Goal: Task Accomplishment & Management: Use online tool/utility

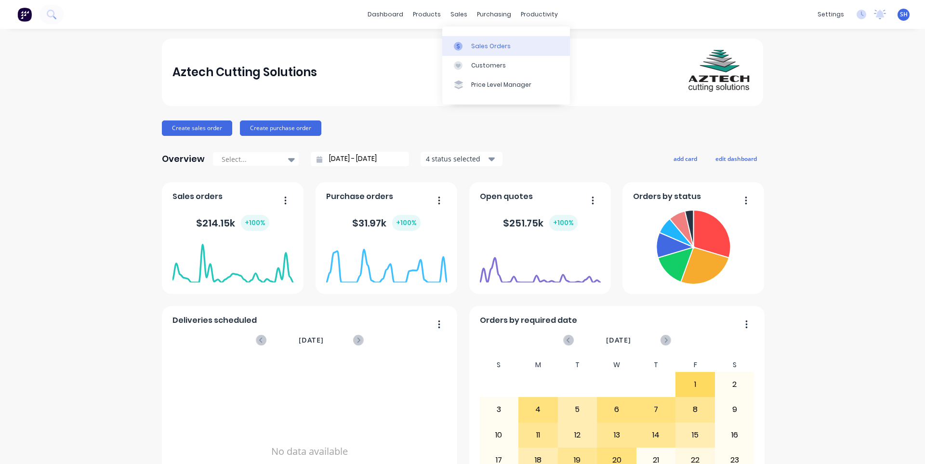
click at [467, 40] on link "Sales Orders" at bounding box center [506, 45] width 128 height 19
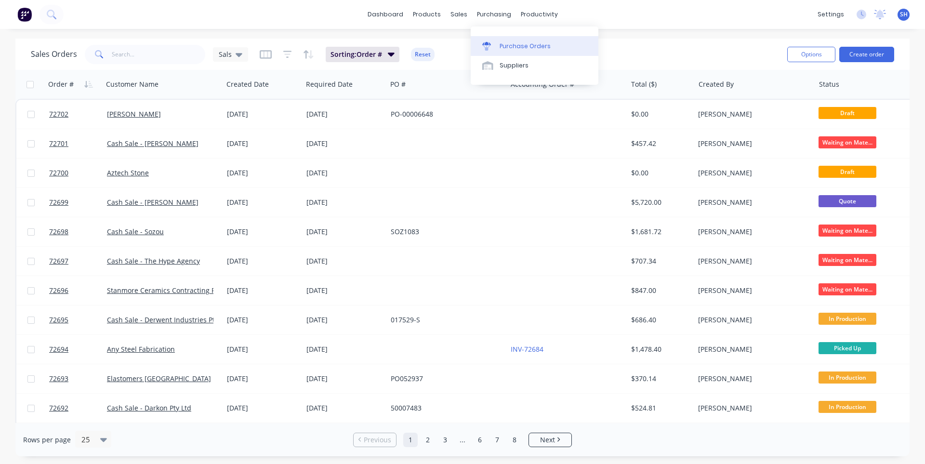
click at [503, 42] on div "Purchase Orders" at bounding box center [525, 46] width 51 height 9
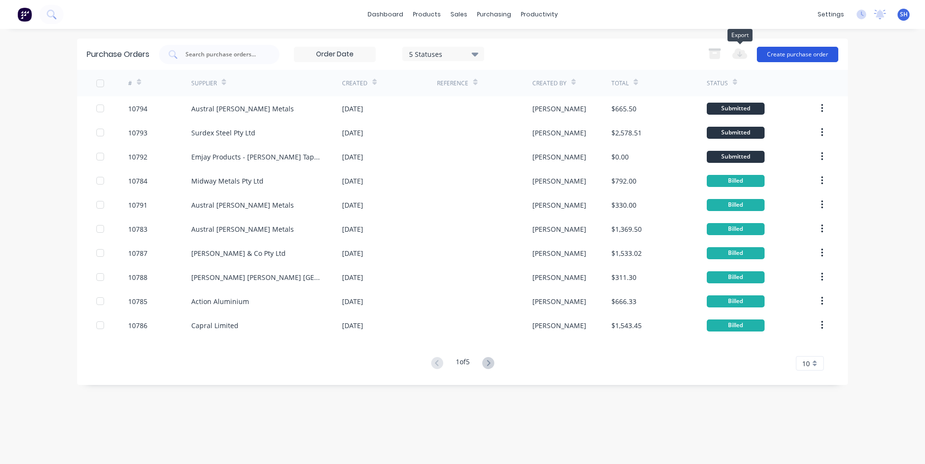
click at [772, 50] on button "Create purchase order" at bounding box center [797, 54] width 81 height 15
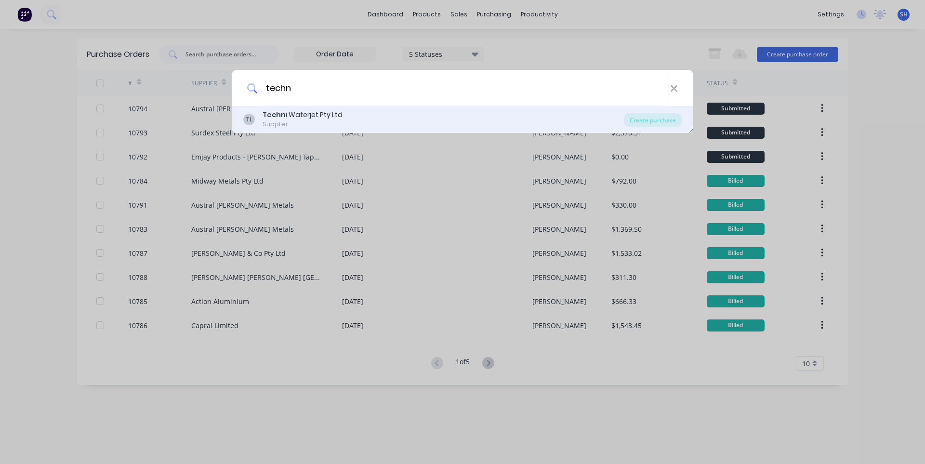
type input "techn"
click at [326, 117] on div "Techn i Waterjet Pty Ltd" at bounding box center [303, 115] width 80 height 10
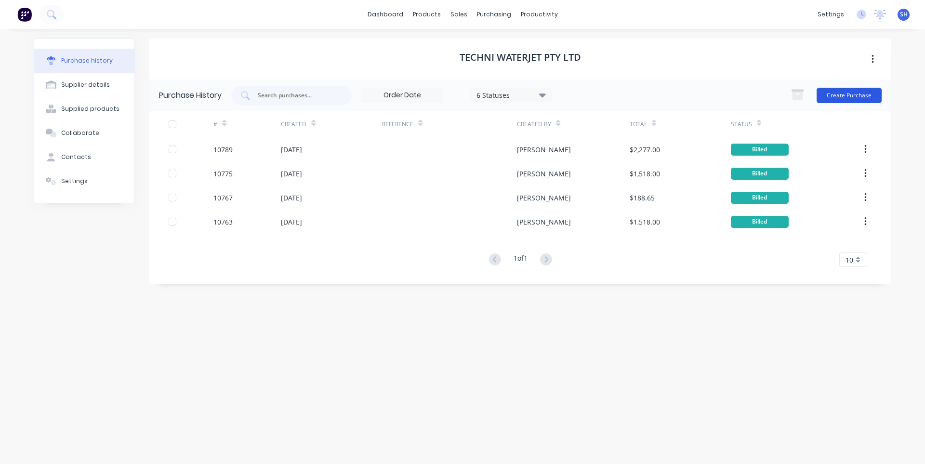
click at [842, 98] on button "Create Purchase" at bounding box center [849, 95] width 65 height 15
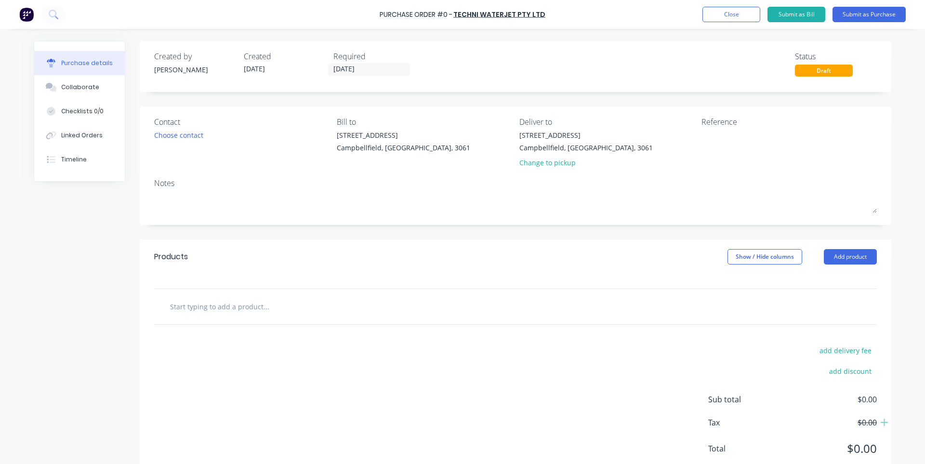
click at [265, 310] on input "text" at bounding box center [266, 306] width 193 height 19
type input "HP SEAL"
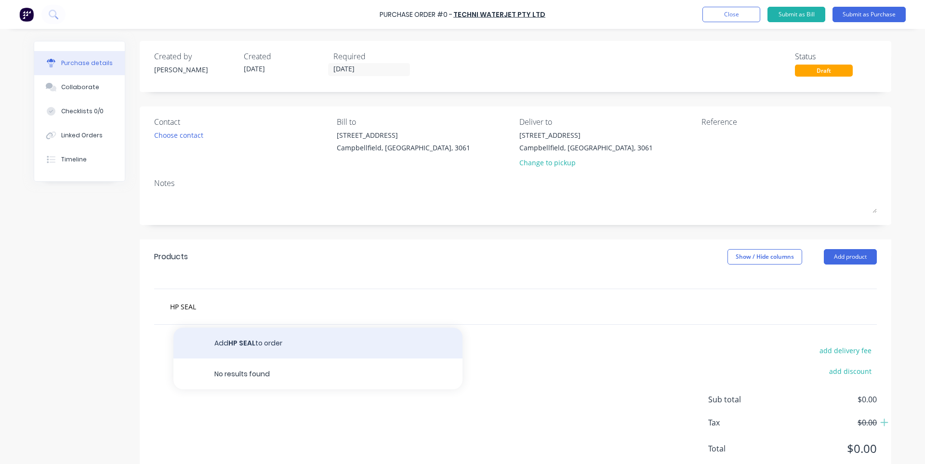
click at [271, 345] on button "Add HP SEAL to order" at bounding box center [318, 343] width 289 height 31
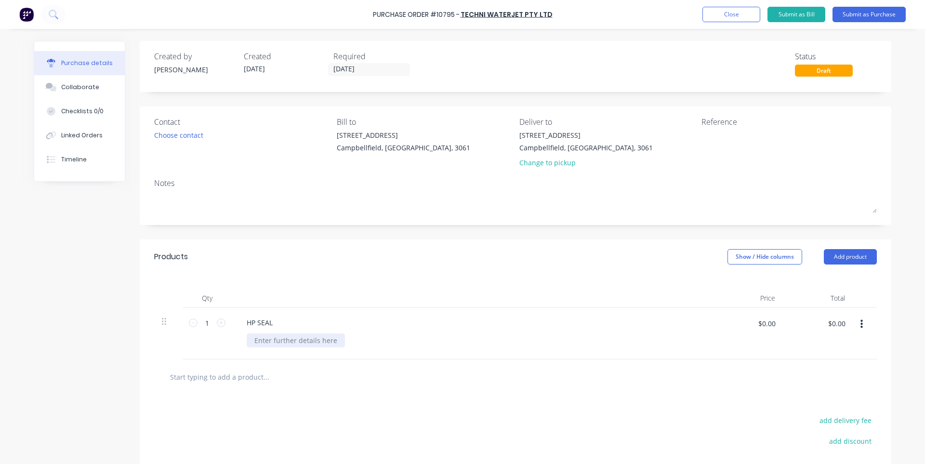
click at [283, 343] on div at bounding box center [296, 341] width 98 height 14
click at [312, 385] on input "text" at bounding box center [266, 376] width 193 height 19
click at [867, 14] on button "Submit as Purchase" at bounding box center [869, 14] width 73 height 15
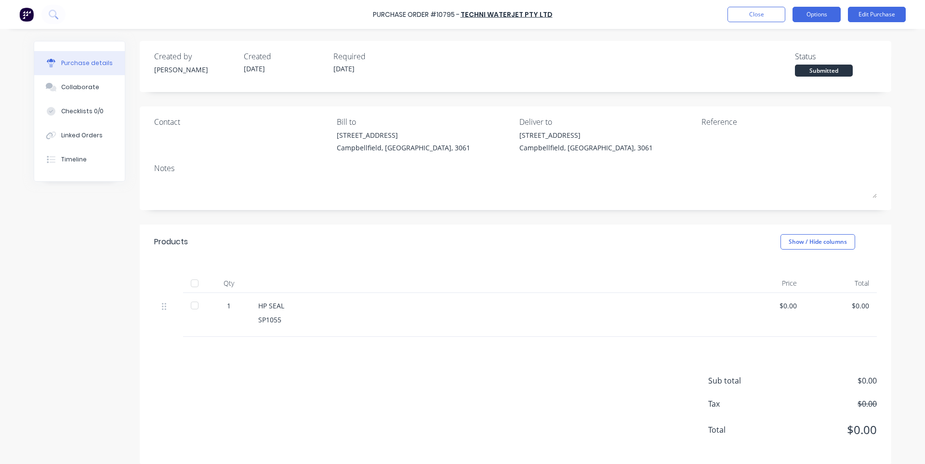
click at [809, 17] on button "Options" at bounding box center [817, 14] width 48 height 15
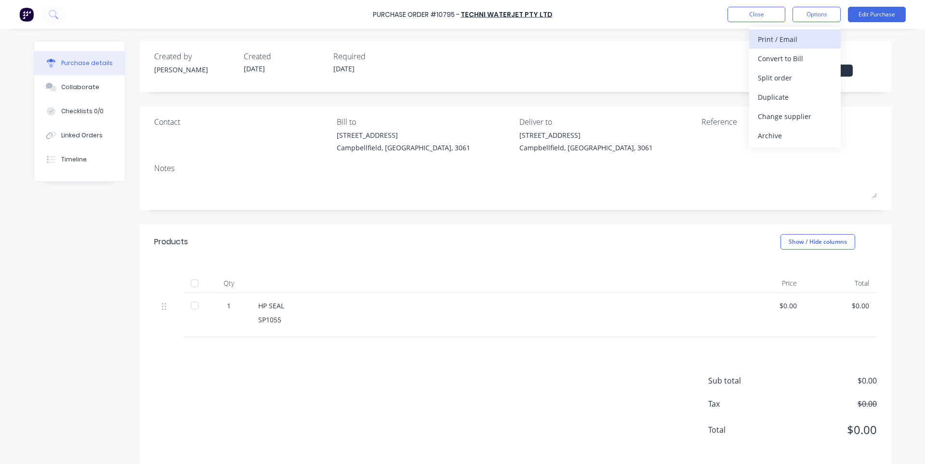
click at [789, 44] on div "Print / Email" at bounding box center [795, 39] width 74 height 14
click at [775, 59] on div "With pricing" at bounding box center [795, 59] width 74 height 14
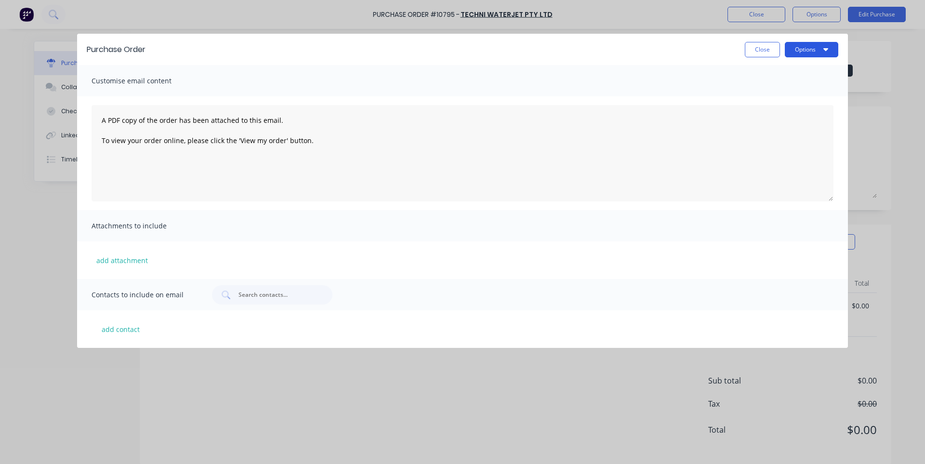
click at [806, 50] on button "Options" at bounding box center [812, 49] width 54 height 15
click at [765, 77] on div "Print" at bounding box center [793, 74] width 74 height 14
click at [751, 50] on button "Close" at bounding box center [762, 49] width 35 height 15
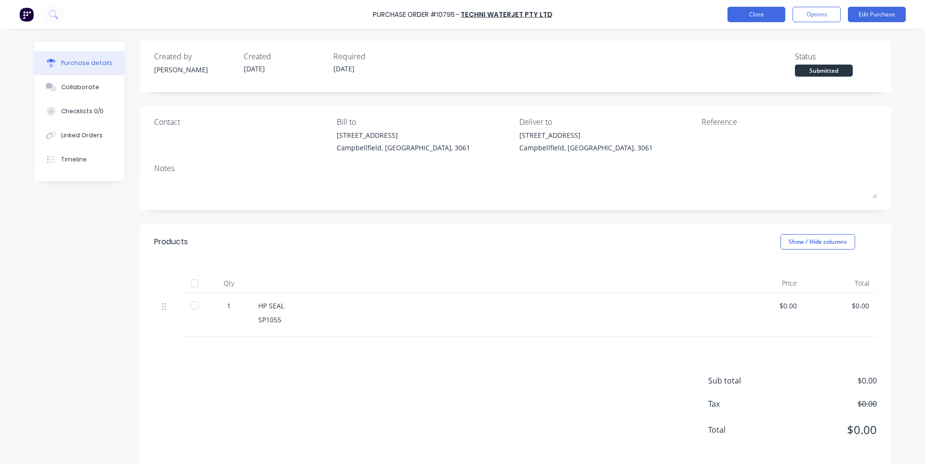
click at [751, 12] on button "Close" at bounding box center [757, 14] width 58 height 15
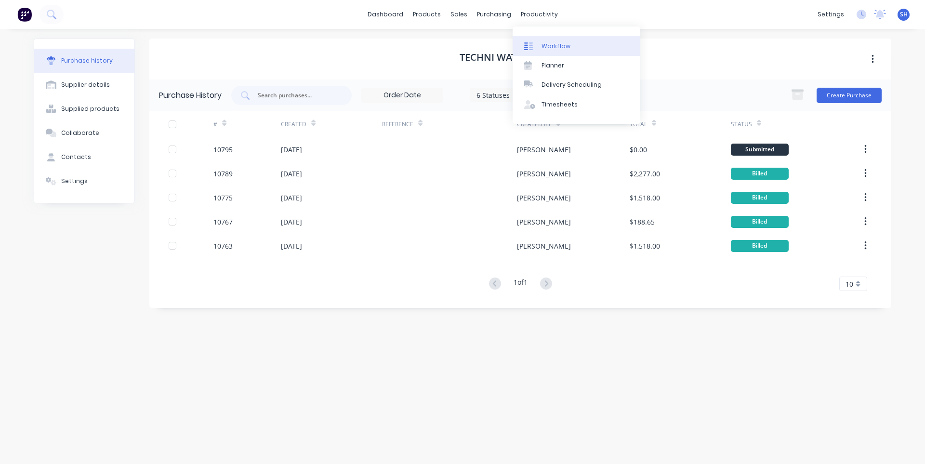
click at [553, 49] on div "Workflow" at bounding box center [556, 46] width 29 height 9
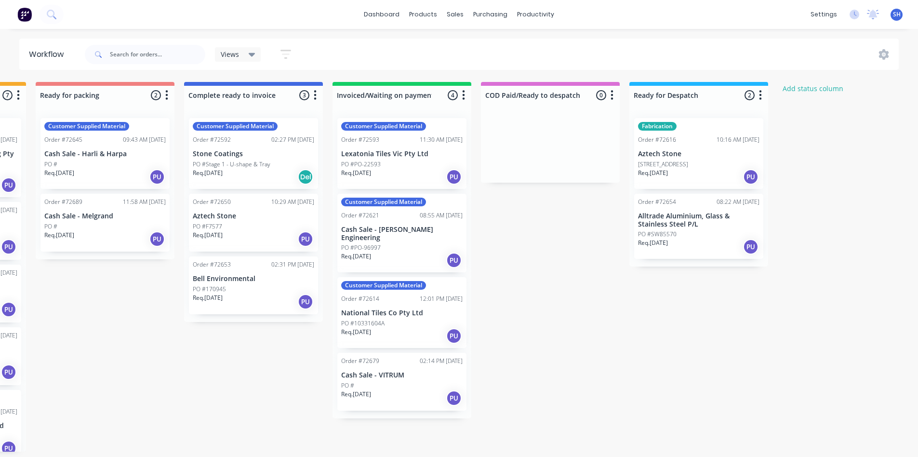
scroll to position [0, 724]
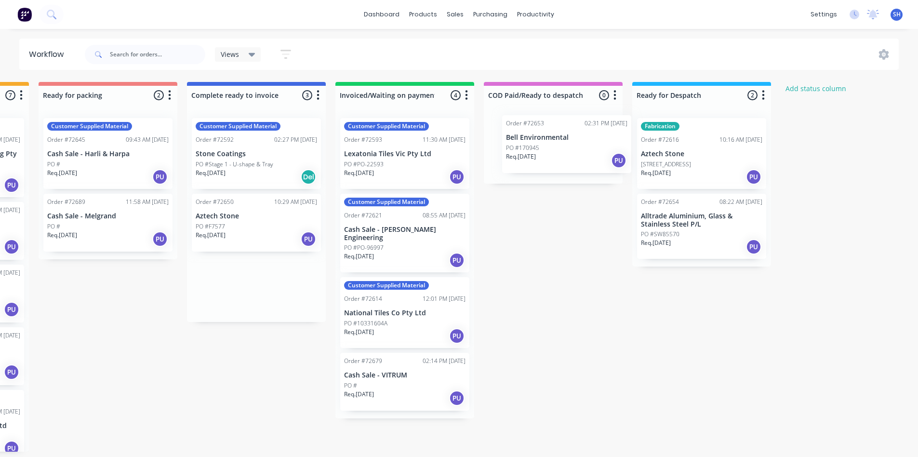
drag, startPoint x: 236, startPoint y: 292, endPoint x: 549, endPoint y: 150, distance: 343.7
click at [549, 150] on div "Submitted 1 Status colour #273444 hex #273444 Save Cancel Summaries Total order…" at bounding box center [141, 267] width 1747 height 370
